Goal: Information Seeking & Learning: Learn about a topic

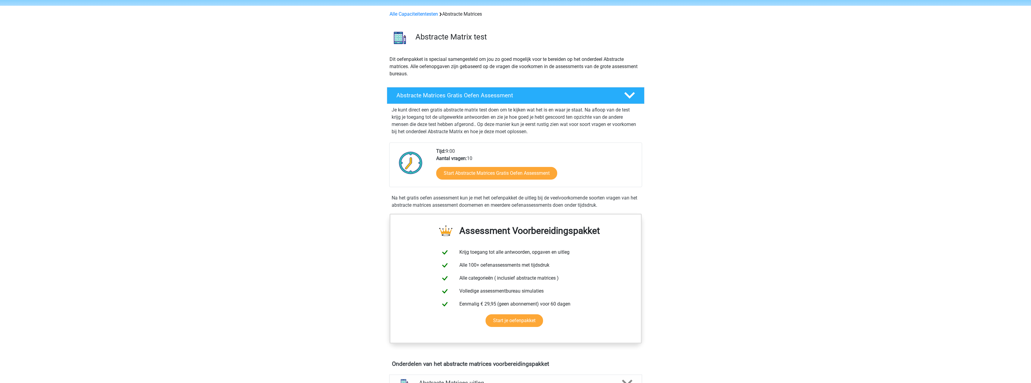
scroll to position [30, 0]
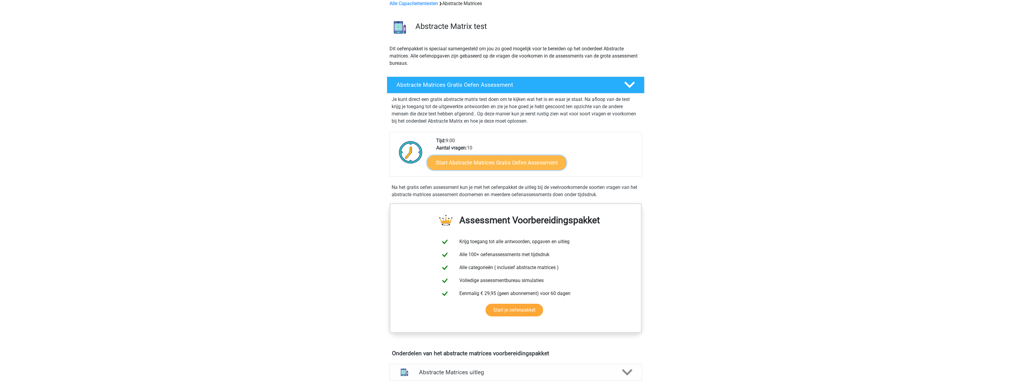
click at [529, 163] on link "Start Abstracte Matrices Gratis Oefen Assessment" at bounding box center [496, 162] width 139 height 14
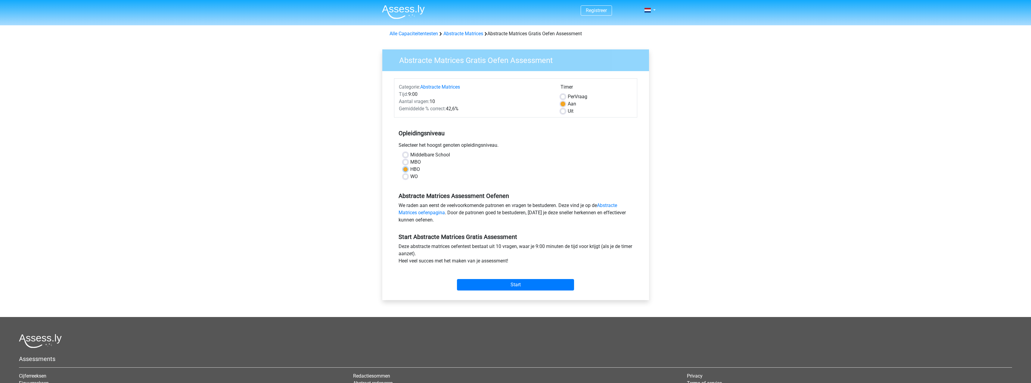
click at [416, 171] on label "HBO" at bounding box center [415, 169] width 10 height 7
click at [408, 171] on input "HBO" at bounding box center [405, 169] width 5 height 6
radio input "true"
click at [523, 284] on input "Start" at bounding box center [515, 284] width 117 height 11
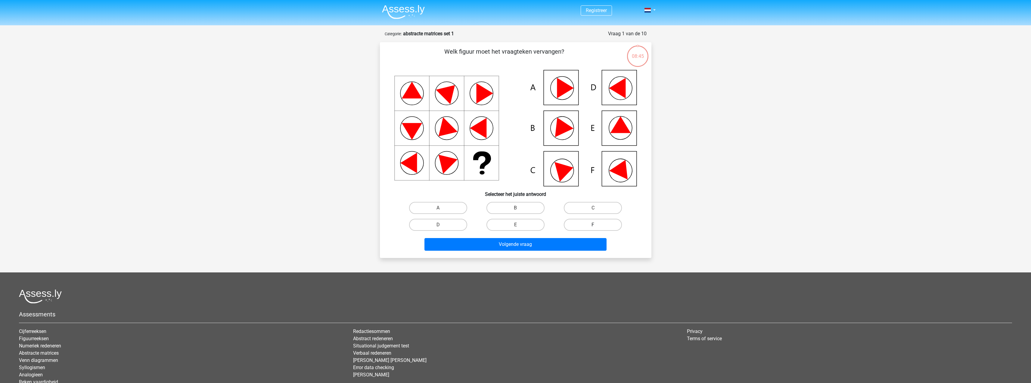
click at [599, 221] on label "F" at bounding box center [593, 225] width 58 height 12
click at [597, 225] on input "F" at bounding box center [595, 227] width 4 height 4
radio input "true"
click at [566, 244] on button "Volgende vraag" at bounding box center [516, 244] width 182 height 13
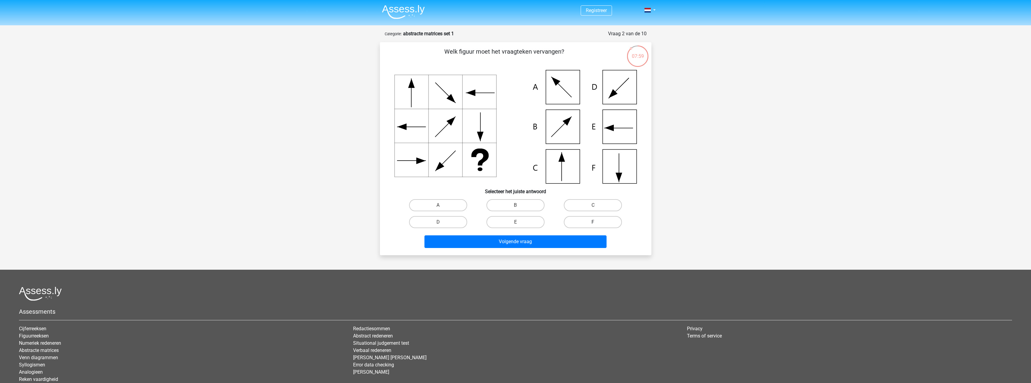
click at [582, 219] on label "F" at bounding box center [593, 222] width 58 height 12
click at [593, 222] on input "F" at bounding box center [595, 224] width 4 height 4
radio input "true"
click at [573, 241] on button "Volgende vraag" at bounding box center [516, 241] width 182 height 13
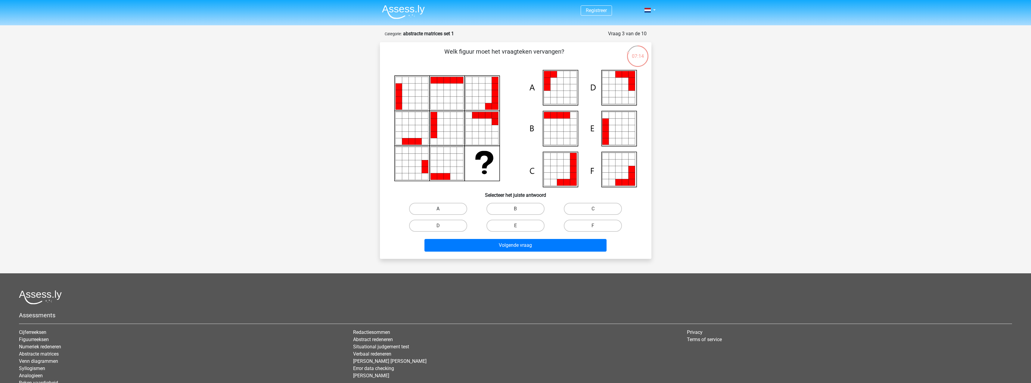
click at [451, 210] on label "A" at bounding box center [438, 209] width 58 height 12
click at [442, 210] on input "A" at bounding box center [440, 211] width 4 height 4
radio input "true"
click at [482, 247] on button "Volgende vraag" at bounding box center [516, 245] width 182 height 13
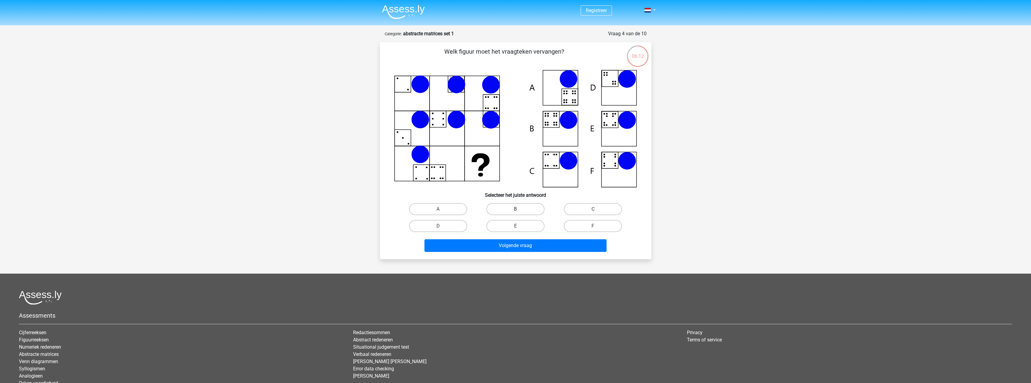
click at [510, 209] on label "B" at bounding box center [516, 209] width 58 height 12
click at [516, 209] on input "B" at bounding box center [518, 211] width 4 height 4
radio input "true"
click at [516, 244] on button "Volgende vraag" at bounding box center [516, 245] width 182 height 13
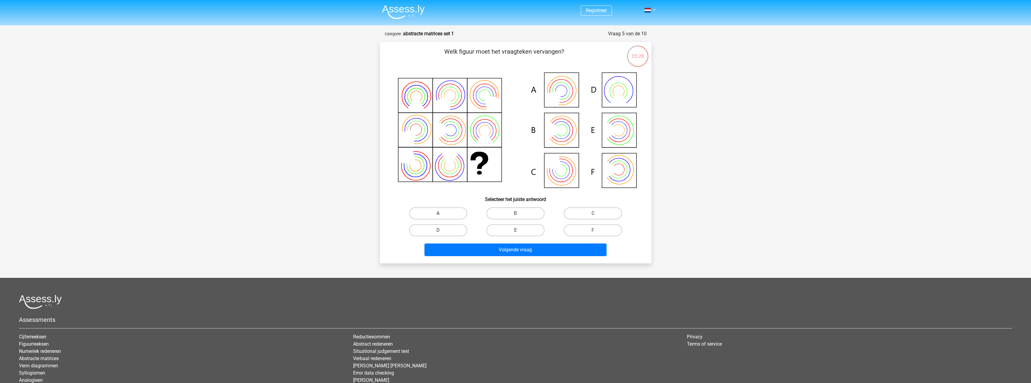
click at [461, 217] on label "A" at bounding box center [438, 213] width 58 height 12
click at [442, 217] on input "A" at bounding box center [440, 215] width 4 height 4
radio input "true"
click at [488, 249] on button "Volgende vraag" at bounding box center [516, 249] width 182 height 13
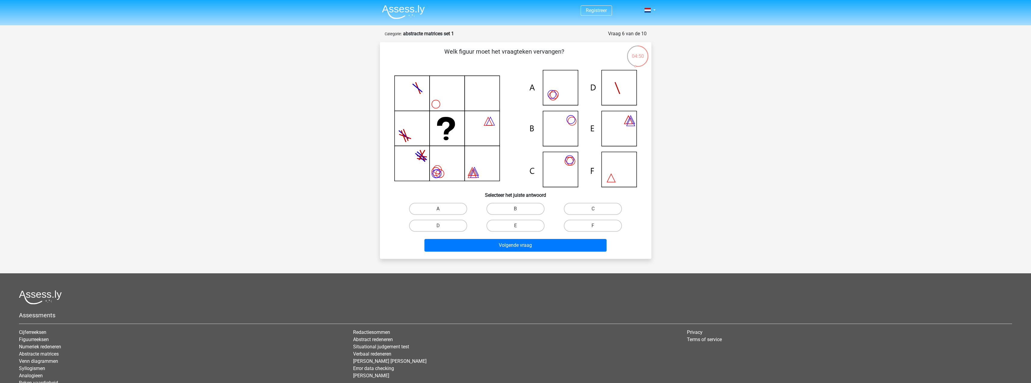
click at [451, 208] on label "A" at bounding box center [438, 209] width 58 height 12
click at [442, 209] on input "A" at bounding box center [440, 211] width 4 height 4
radio input "true"
click at [481, 243] on button "Volgende vraag" at bounding box center [516, 245] width 182 height 13
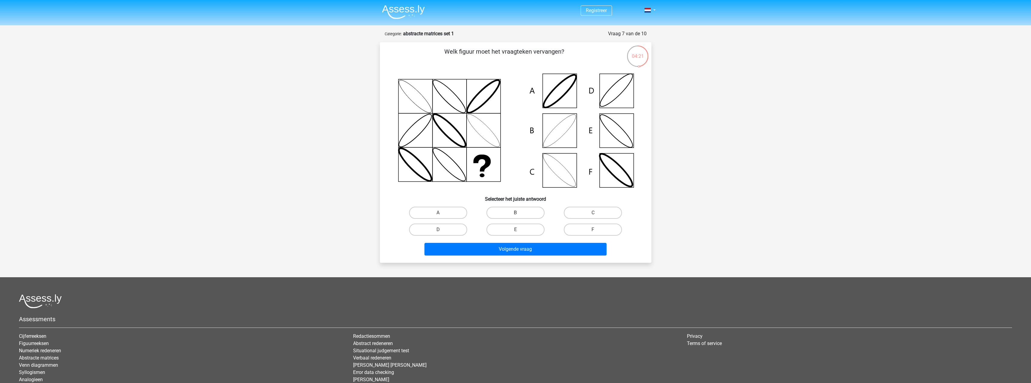
click at [508, 213] on label "B" at bounding box center [516, 213] width 58 height 12
click at [516, 213] on input "B" at bounding box center [518, 215] width 4 height 4
radio input "true"
click at [517, 248] on button "Volgende vraag" at bounding box center [516, 249] width 182 height 13
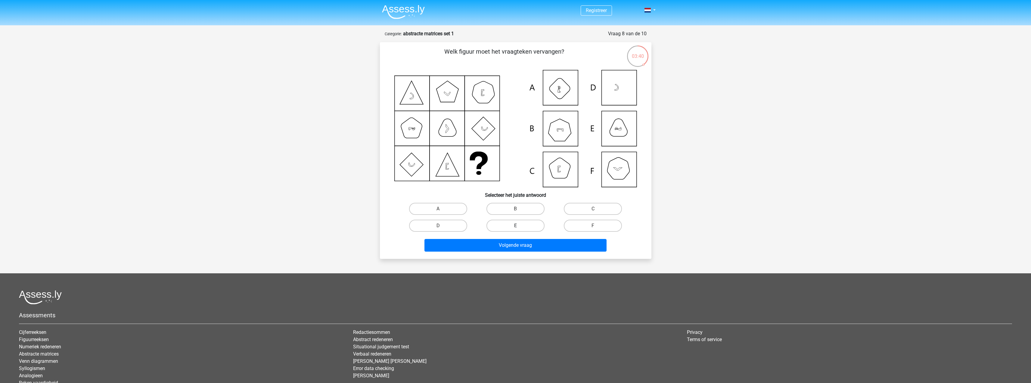
click at [511, 227] on label "E" at bounding box center [516, 226] width 58 height 12
click at [516, 227] on input "E" at bounding box center [518, 228] width 4 height 4
radio input "true"
click at [523, 250] on button "Volgende vraag" at bounding box center [516, 245] width 182 height 13
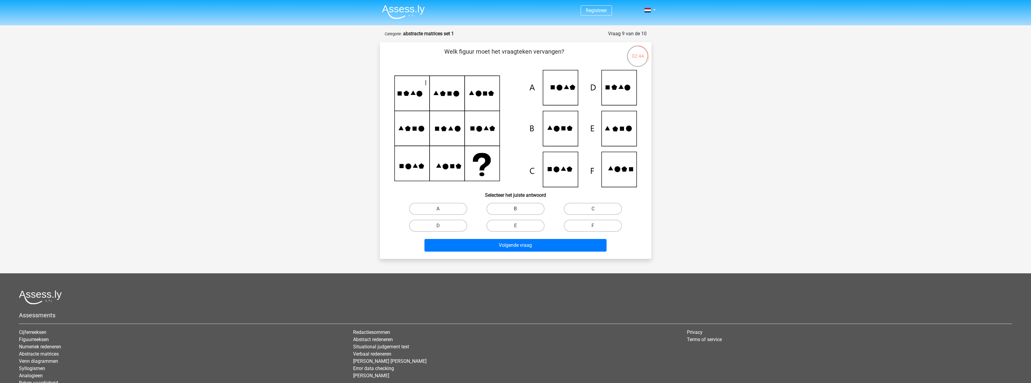
click at [511, 207] on label "B" at bounding box center [516, 209] width 58 height 12
click at [516, 209] on input "B" at bounding box center [518, 211] width 4 height 4
radio input "true"
click at [513, 250] on button "Volgende vraag" at bounding box center [516, 245] width 182 height 13
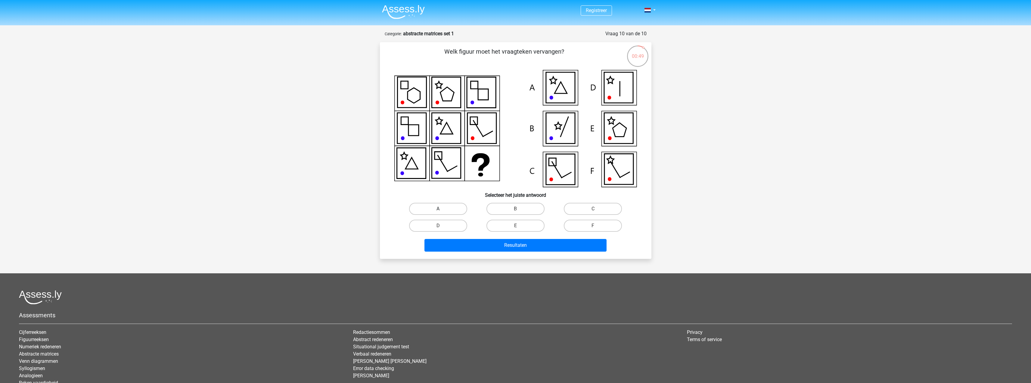
click at [449, 207] on label "A" at bounding box center [438, 209] width 58 height 12
click at [442, 209] on input "A" at bounding box center [440, 211] width 4 height 4
radio input "true"
click at [501, 243] on button "Resultaten" at bounding box center [516, 245] width 182 height 13
